Goal: Transaction & Acquisition: Book appointment/travel/reservation

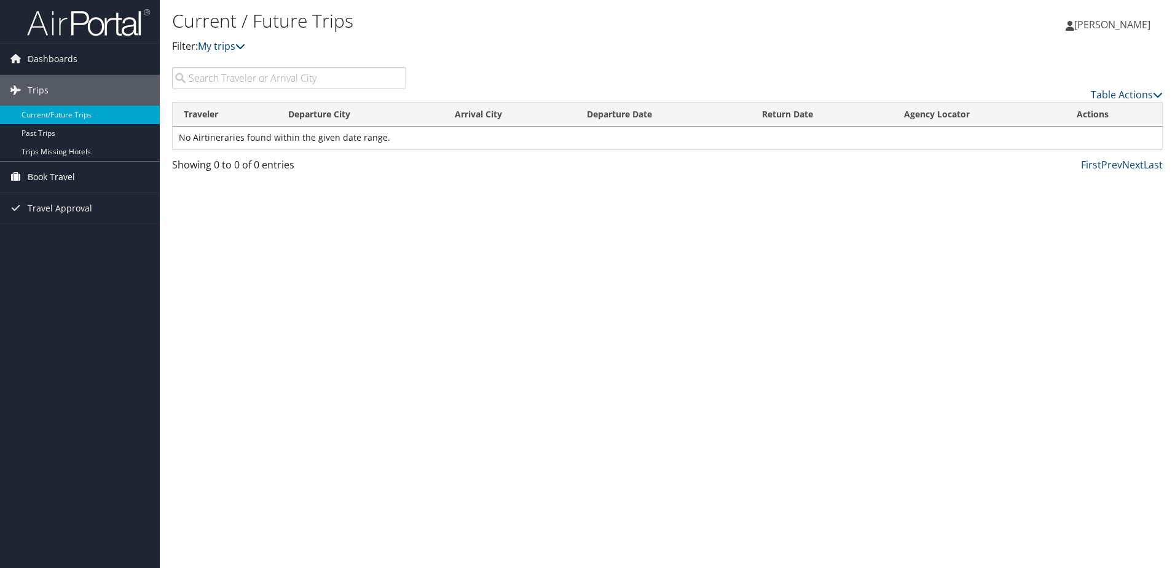
click at [59, 171] on span "Book Travel" at bounding box center [51, 177] width 47 height 31
click at [87, 235] on link "Book/Manage Online Trips" at bounding box center [80, 238] width 160 height 18
click at [62, 238] on link "Book/Manage Online Trips" at bounding box center [80, 238] width 160 height 18
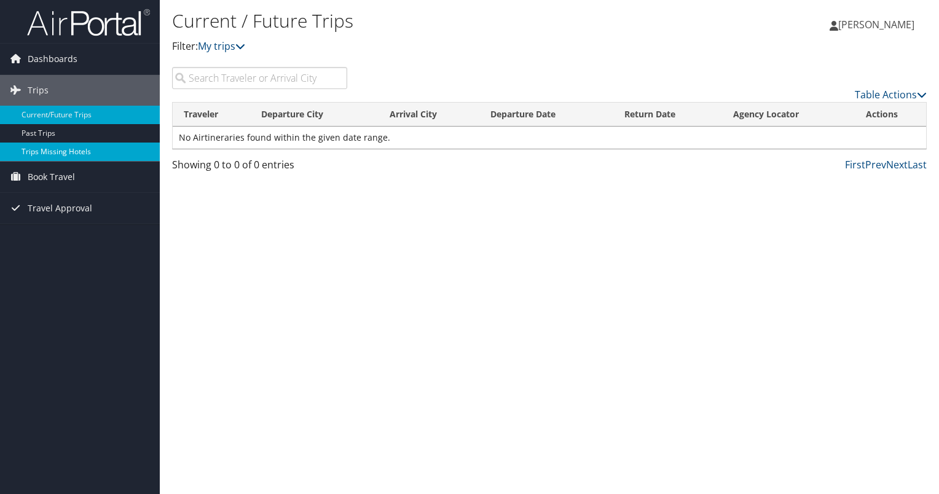
click at [64, 151] on link "Trips Missing Hotels" at bounding box center [80, 152] width 160 height 18
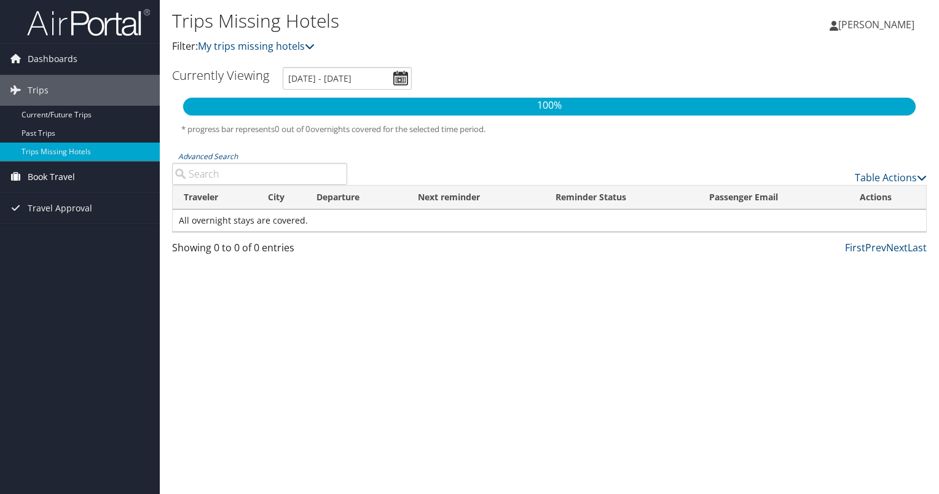
click at [60, 175] on span "Book Travel" at bounding box center [51, 177] width 47 height 31
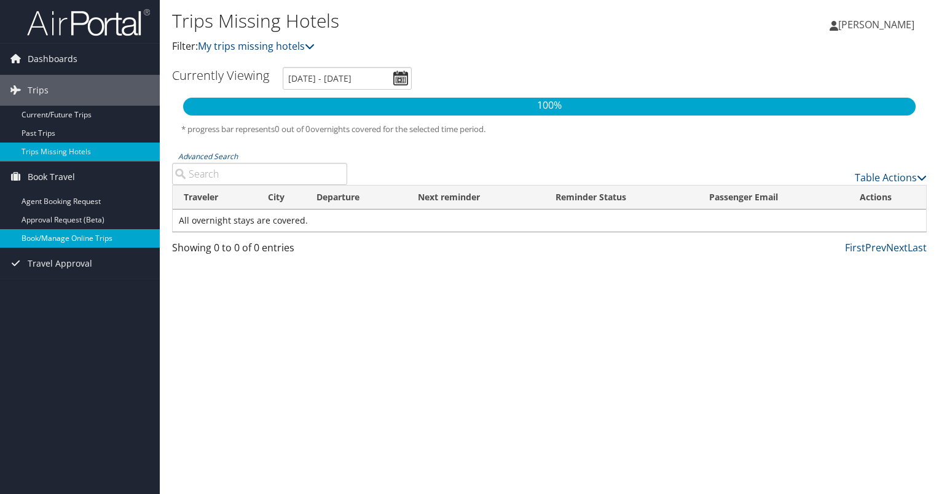
click at [52, 241] on link "Book/Manage Online Trips" at bounding box center [80, 238] width 160 height 18
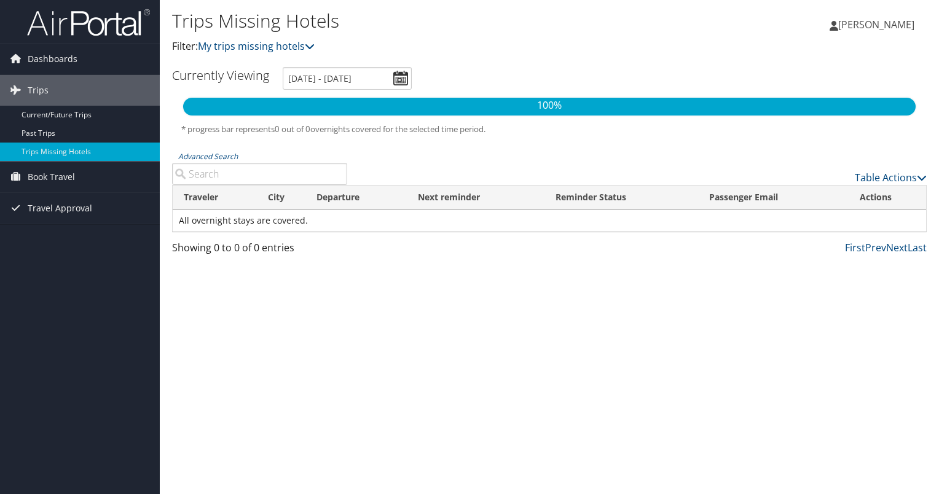
drag, startPoint x: 856, startPoint y: 360, endPoint x: 847, endPoint y: 360, distance: 8.6
click at [856, 360] on div "Trips Missing Hotels Filter: My trips missing hotels [PERSON_NAME] [PERSON_NAME…" at bounding box center [549, 247] width 779 height 494
click at [888, 334] on div "Trips Missing Hotels Filter: My trips missing hotels Rachel Bennicoff Rachel Be…" at bounding box center [549, 247] width 779 height 494
